Goal: Task Accomplishment & Management: Use online tool/utility

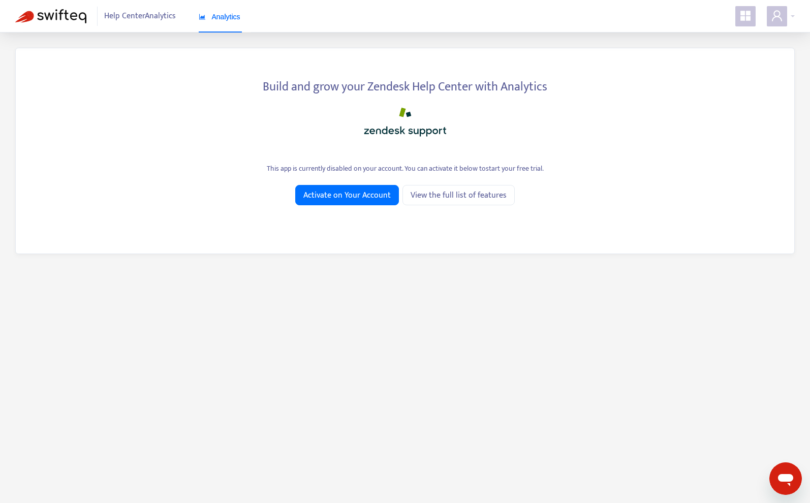
click at [746, 14] on icon "appstore" at bounding box center [745, 16] width 10 height 10
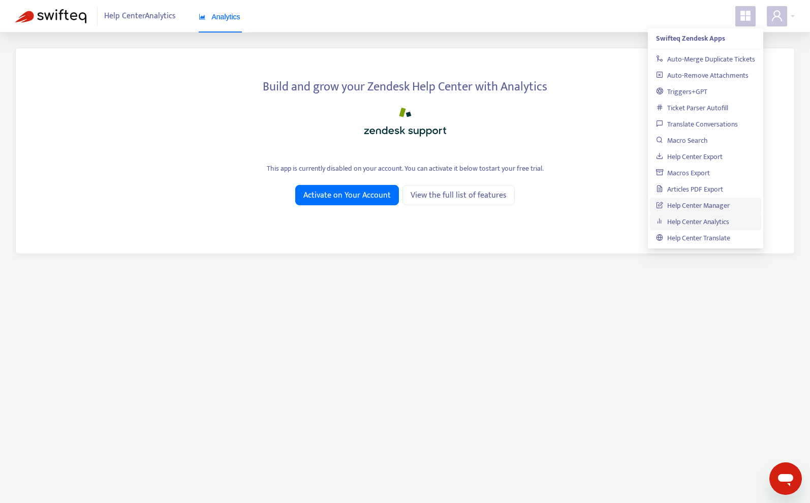
click at [696, 205] on link "Help Center Manager" at bounding box center [693, 206] width 74 height 12
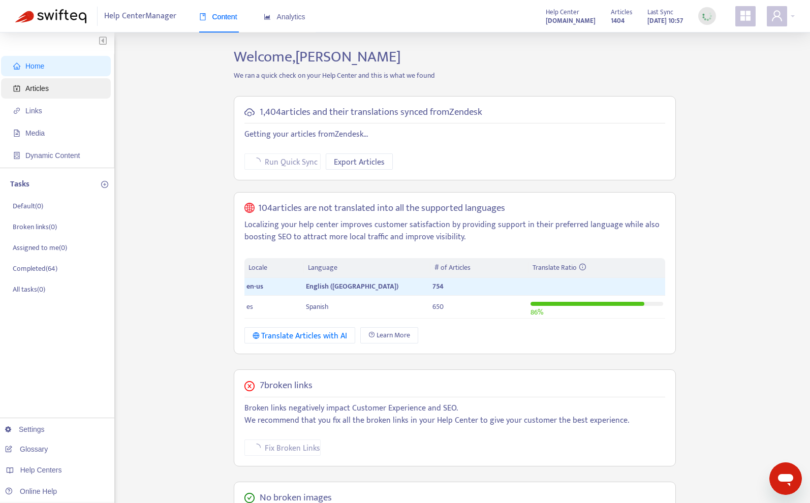
click at [48, 94] on span "Articles" at bounding box center [57, 88] width 89 height 20
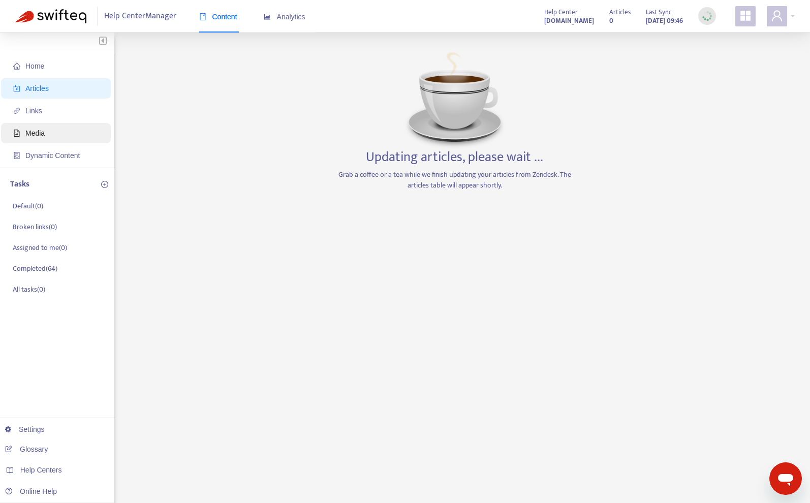
click at [51, 140] on span "Media" at bounding box center [57, 133] width 89 height 20
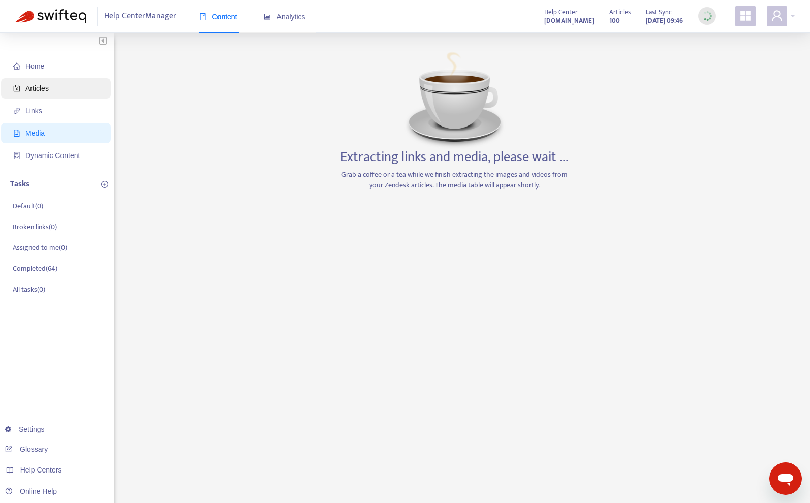
click at [52, 97] on span "Articles" at bounding box center [57, 88] width 89 height 20
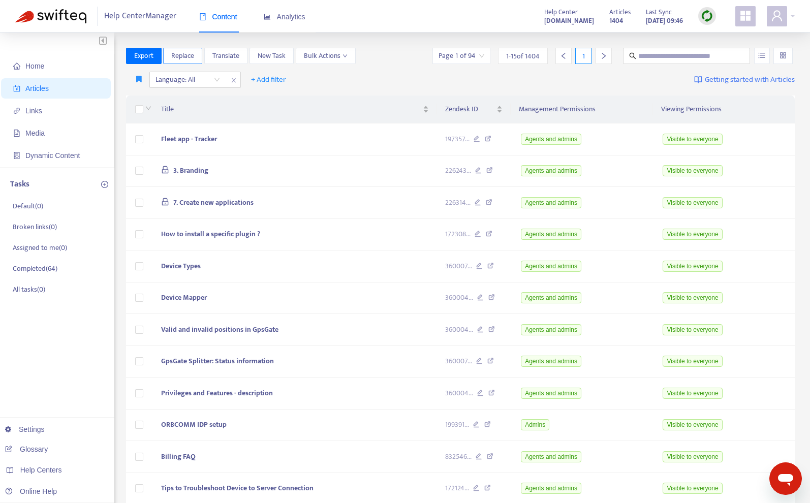
click at [181, 58] on span "Replace" at bounding box center [182, 55] width 23 height 11
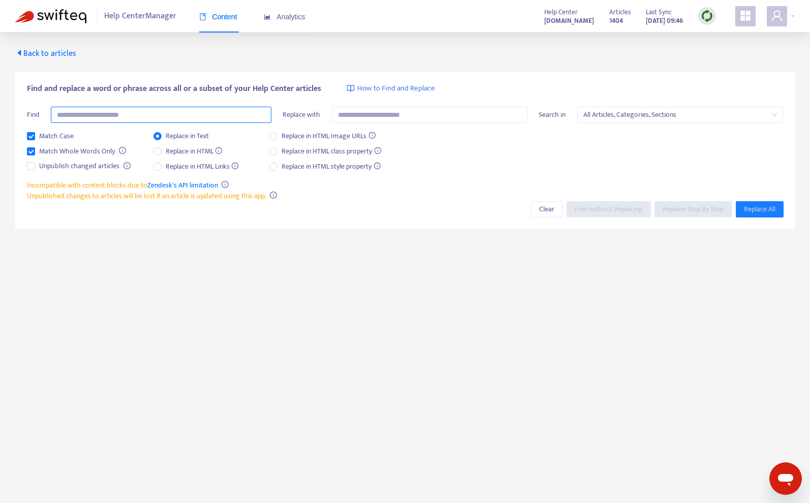
click at [144, 112] on input "text" at bounding box center [161, 115] width 220 height 16
type input "***"
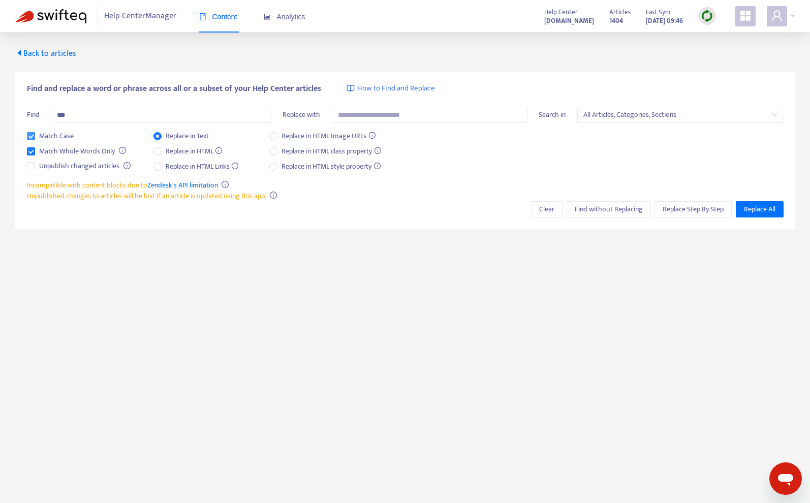
click at [35, 135] on label "Match Case" at bounding box center [52, 136] width 51 height 11
click at [591, 211] on span "Find without Replacing" at bounding box center [609, 209] width 68 height 11
click at [627, 213] on span "Find without Replacing" at bounding box center [609, 209] width 68 height 11
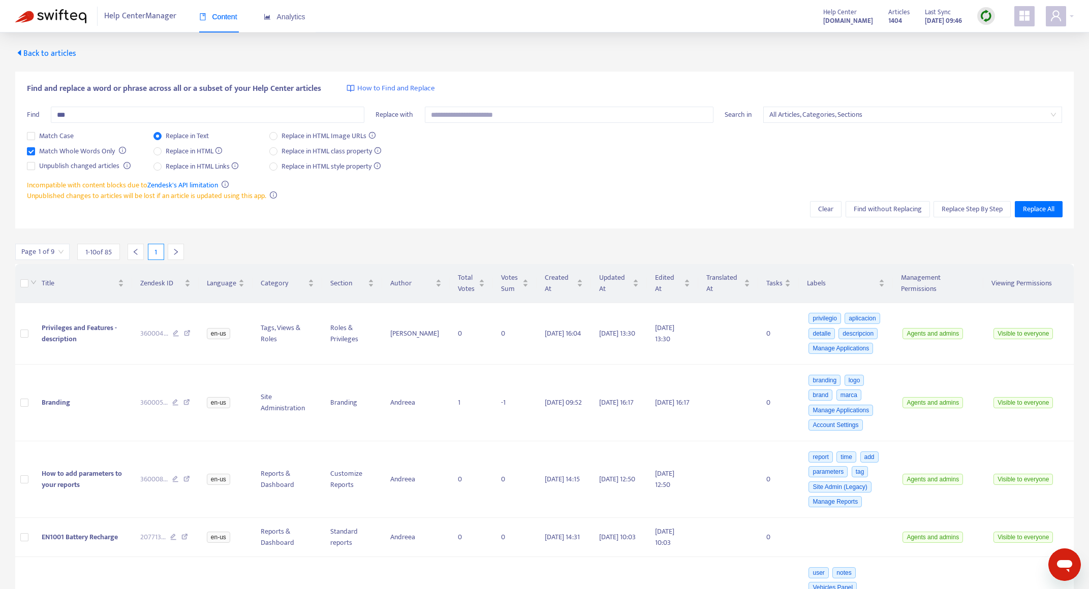
click at [63, 251] on input "search" at bounding box center [42, 251] width 42 height 15
click at [171, 306] on span "10" at bounding box center [157, 304] width 64 height 15
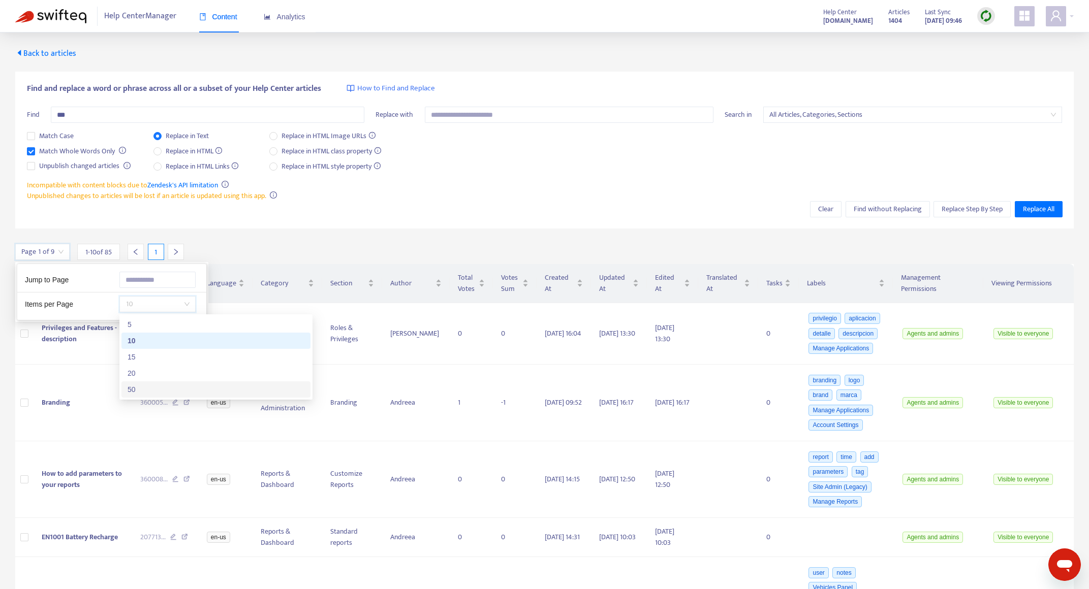
click at [157, 391] on div "50" at bounding box center [216, 389] width 177 height 11
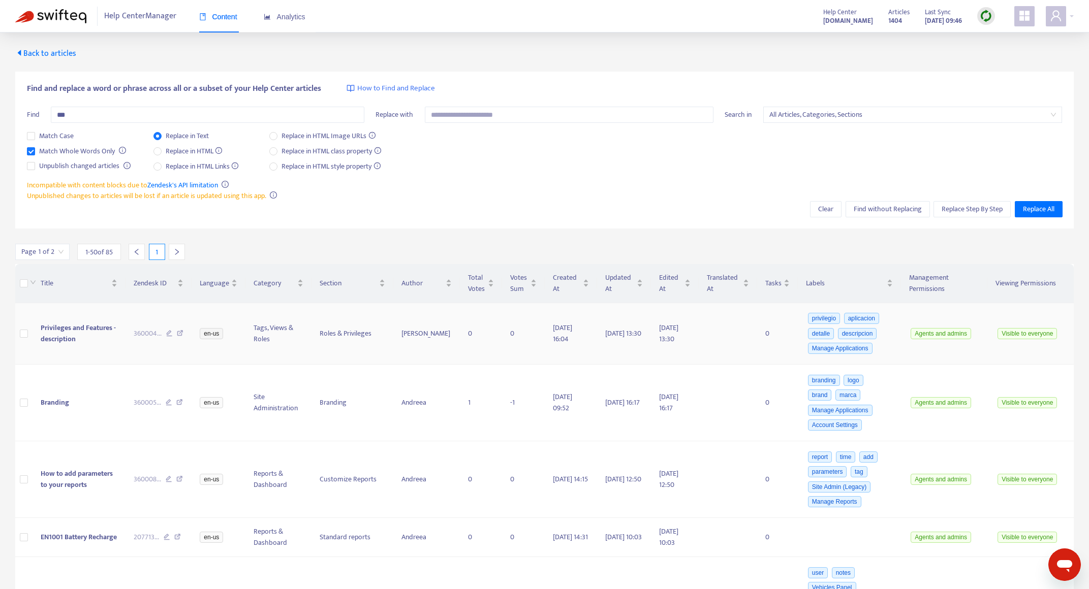
click at [28, 335] on td at bounding box center [23, 334] width 17 height 62
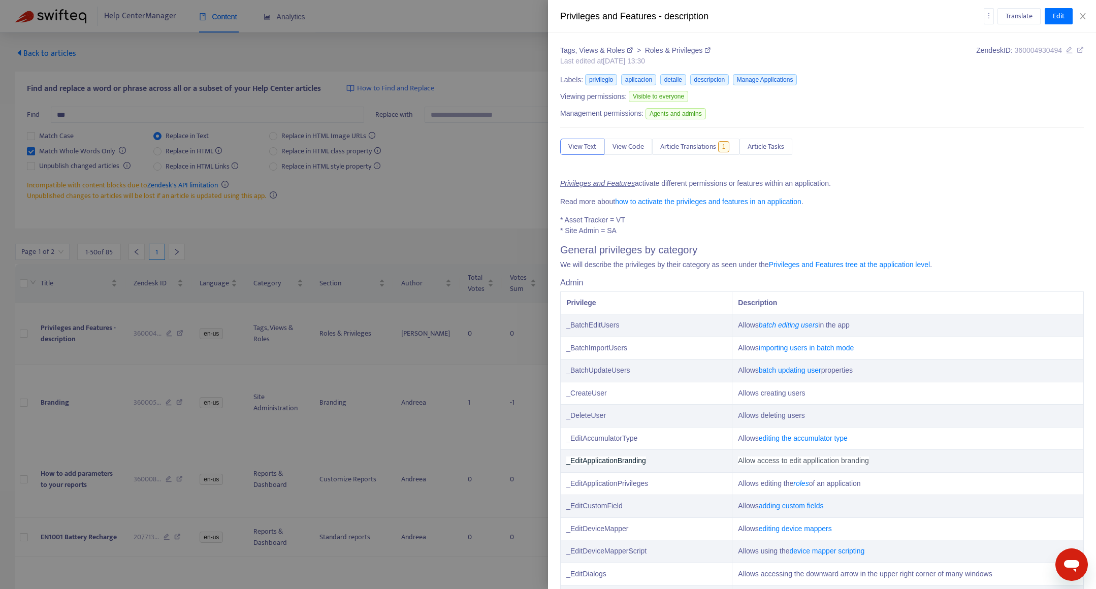
click at [23, 333] on div at bounding box center [548, 294] width 1096 height 589
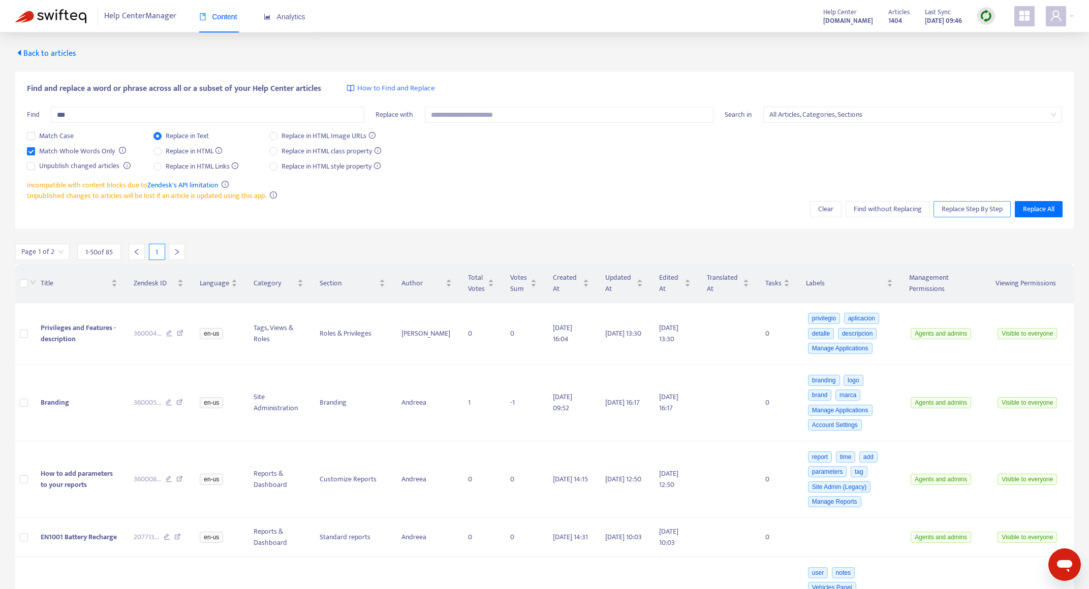
click at [817, 210] on span "Replace Step By Step" at bounding box center [971, 209] width 61 height 11
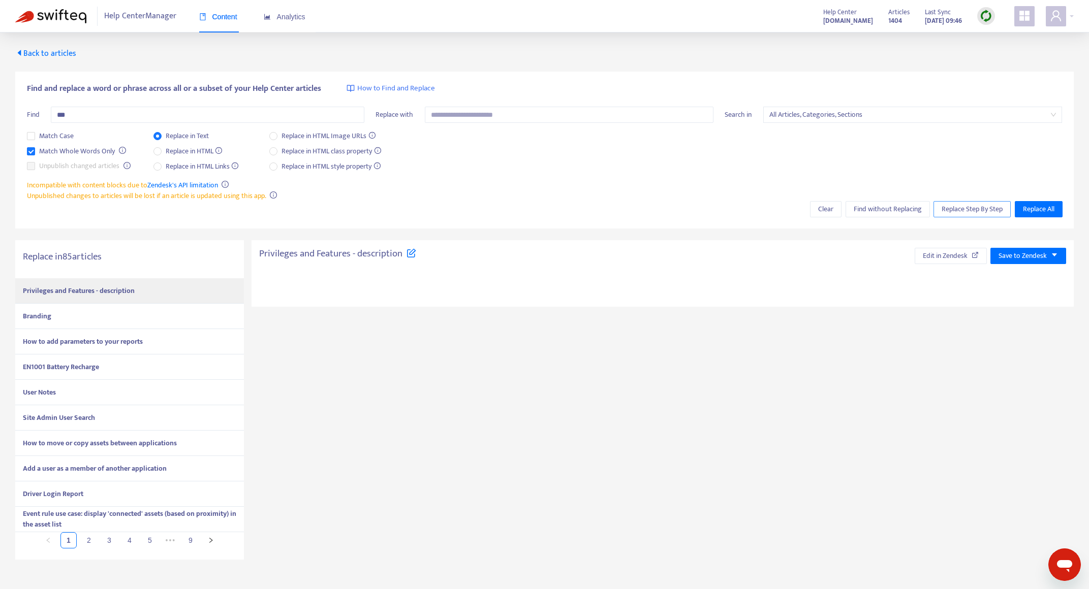
type textarea "**********"
